Goal: Task Accomplishment & Management: Manage account settings

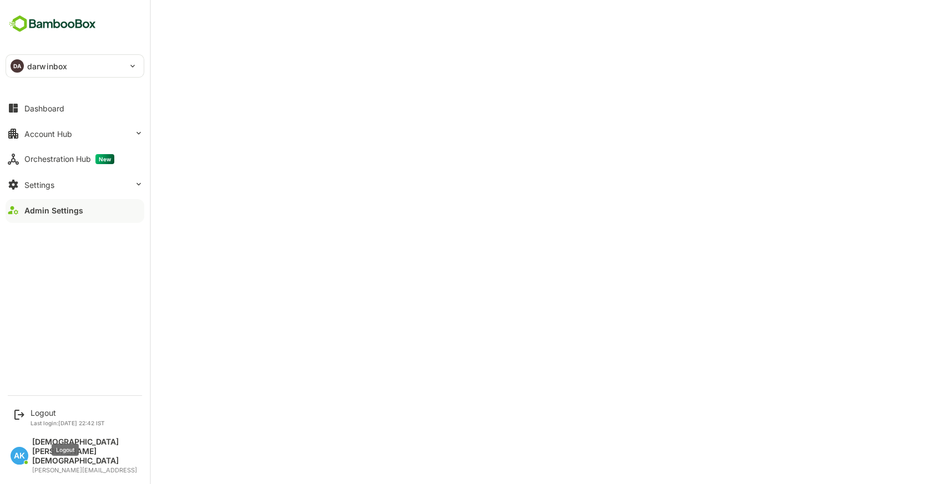
click at [45, 418] on div "Logout" at bounding box center [68, 412] width 74 height 9
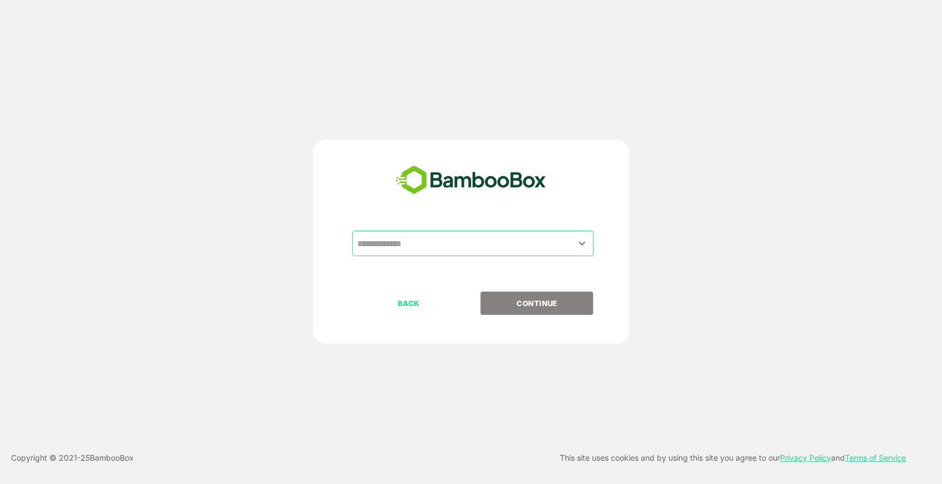
click at [458, 242] on input "text" at bounding box center [472, 243] width 237 height 21
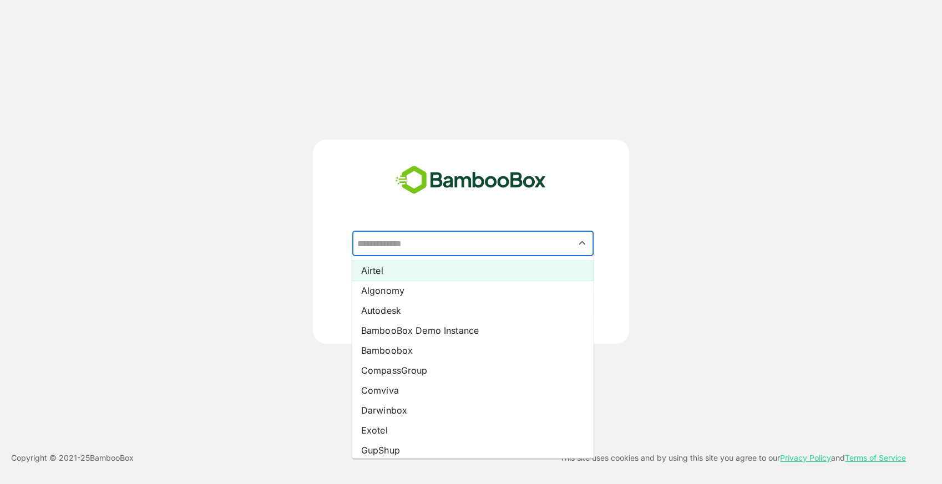
click at [417, 274] on li "Airtel" at bounding box center [472, 271] width 241 height 20
type input "******"
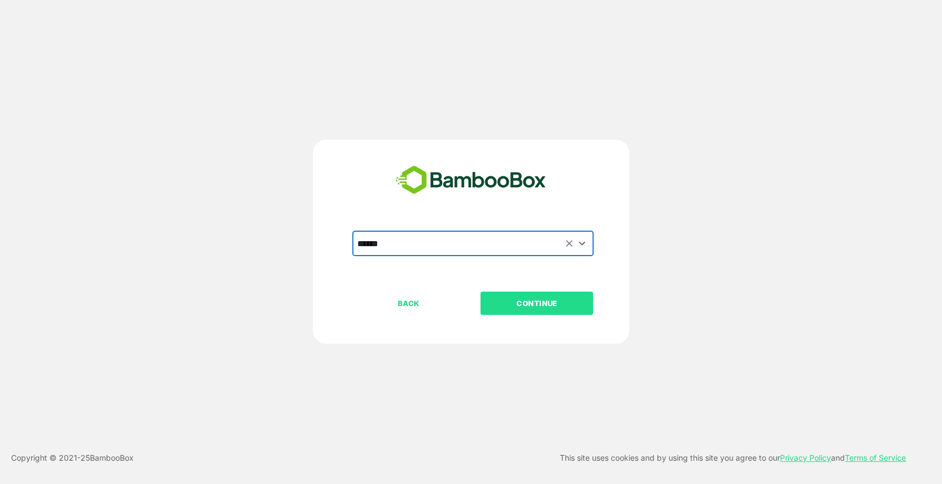
click at [499, 307] on p "CONTINUE" at bounding box center [536, 303] width 111 height 12
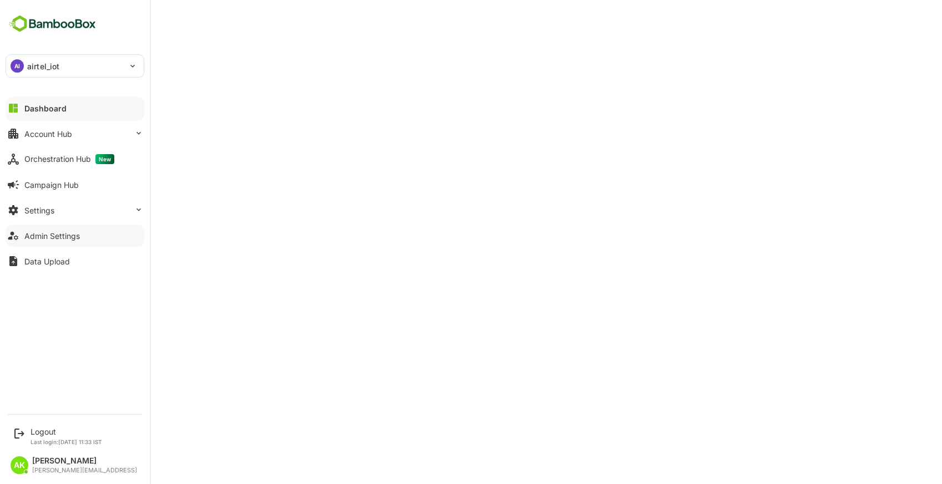
click at [78, 233] on div "Admin Settings" at bounding box center [51, 235] width 55 height 9
click at [77, 201] on button "Settings" at bounding box center [75, 210] width 139 height 22
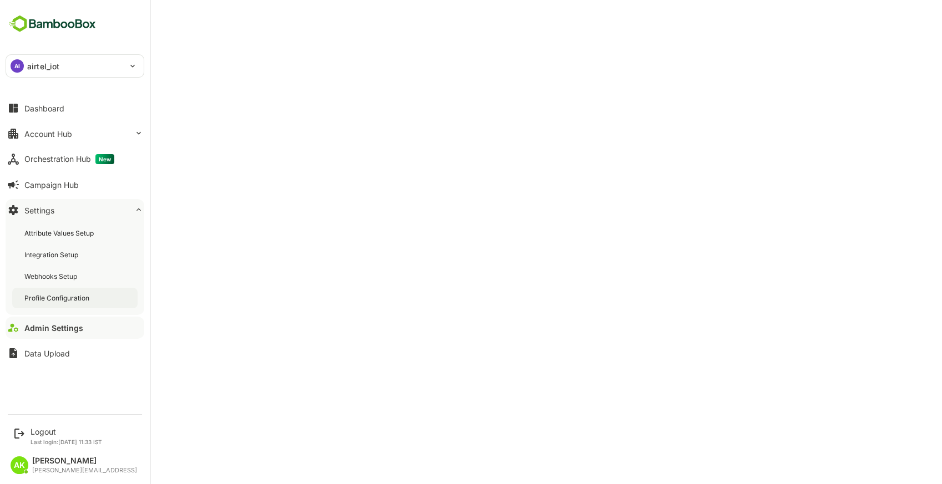
click at [39, 300] on div "Profile Configuration" at bounding box center [57, 297] width 67 height 9
